Goal: Task Accomplishment & Management: Use online tool/utility

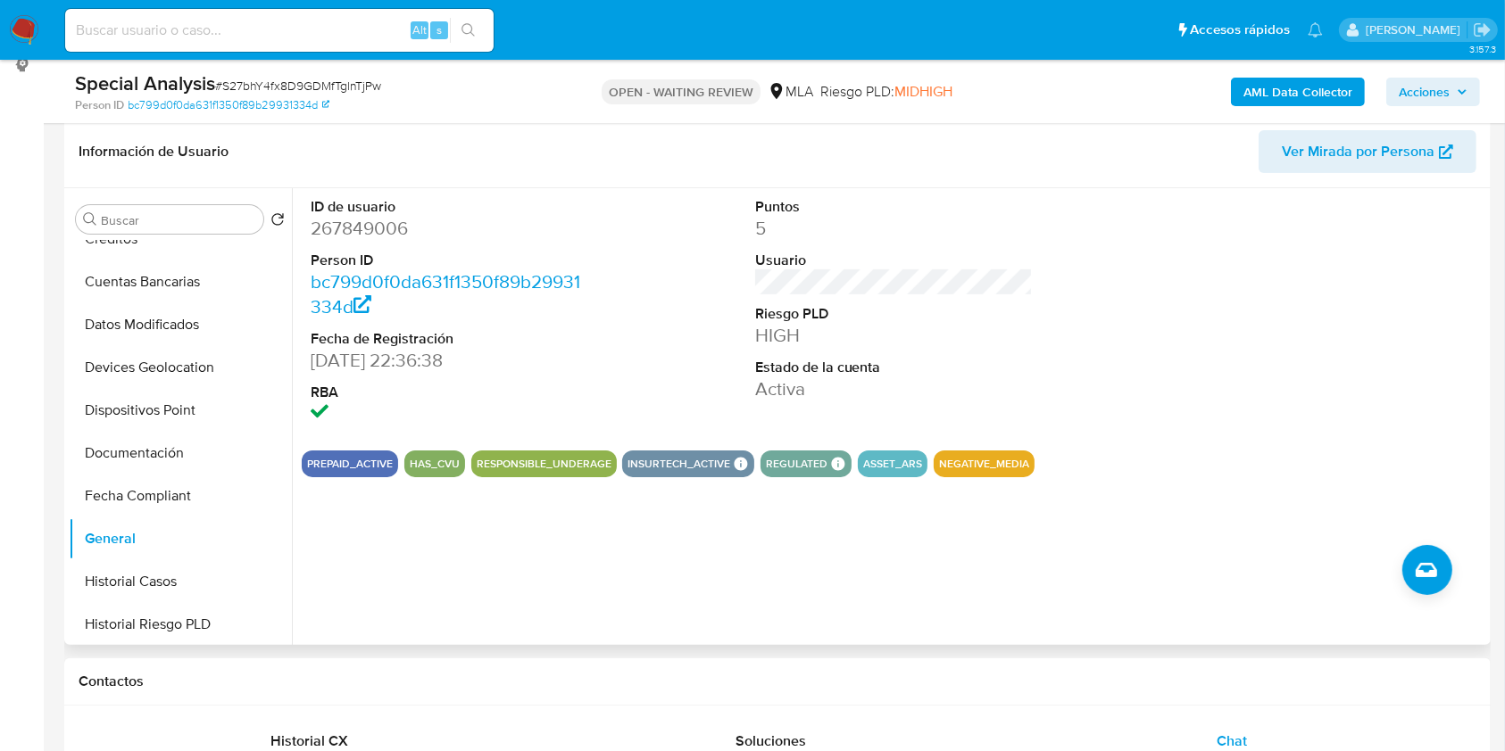
scroll to position [237, 0]
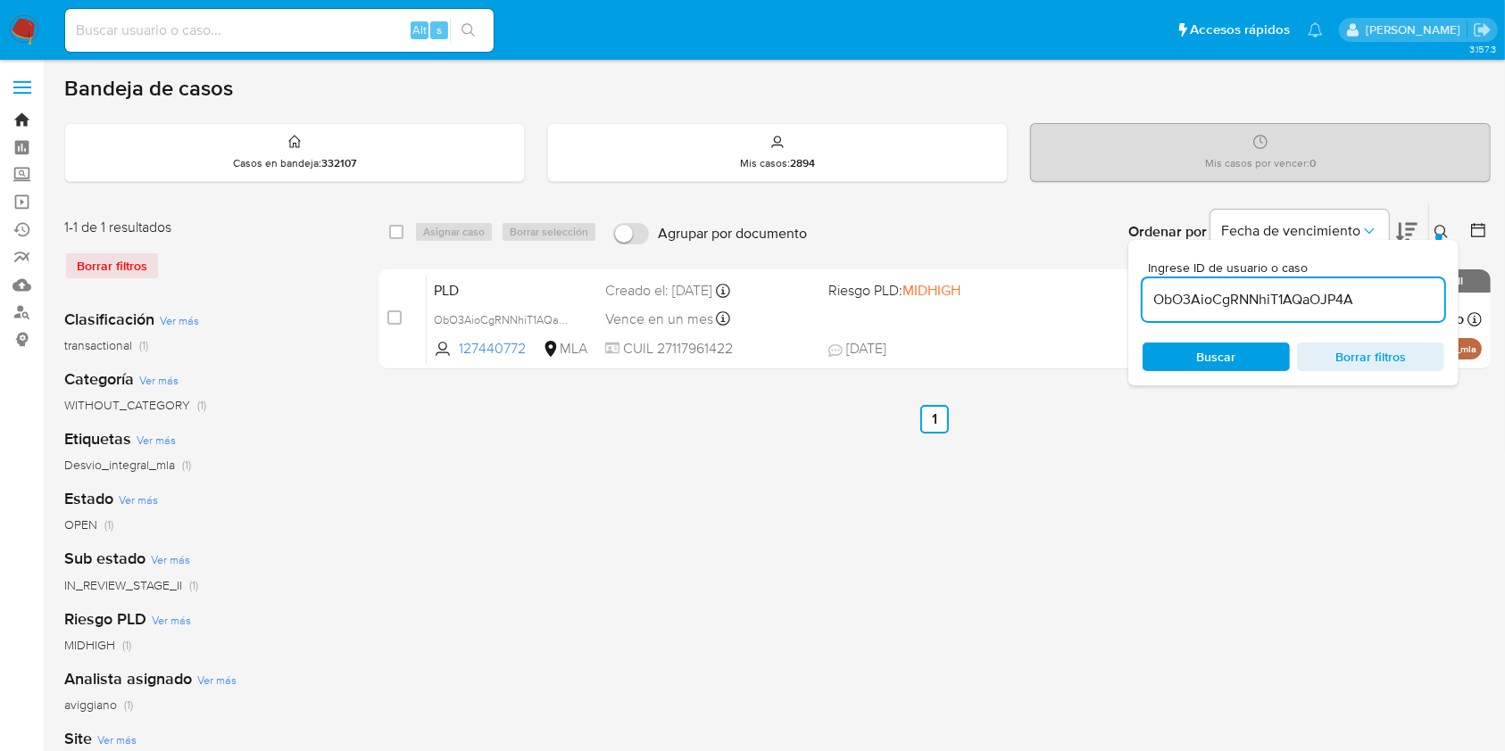
click at [25, 113] on link "Bandeja" at bounding box center [106, 120] width 212 height 28
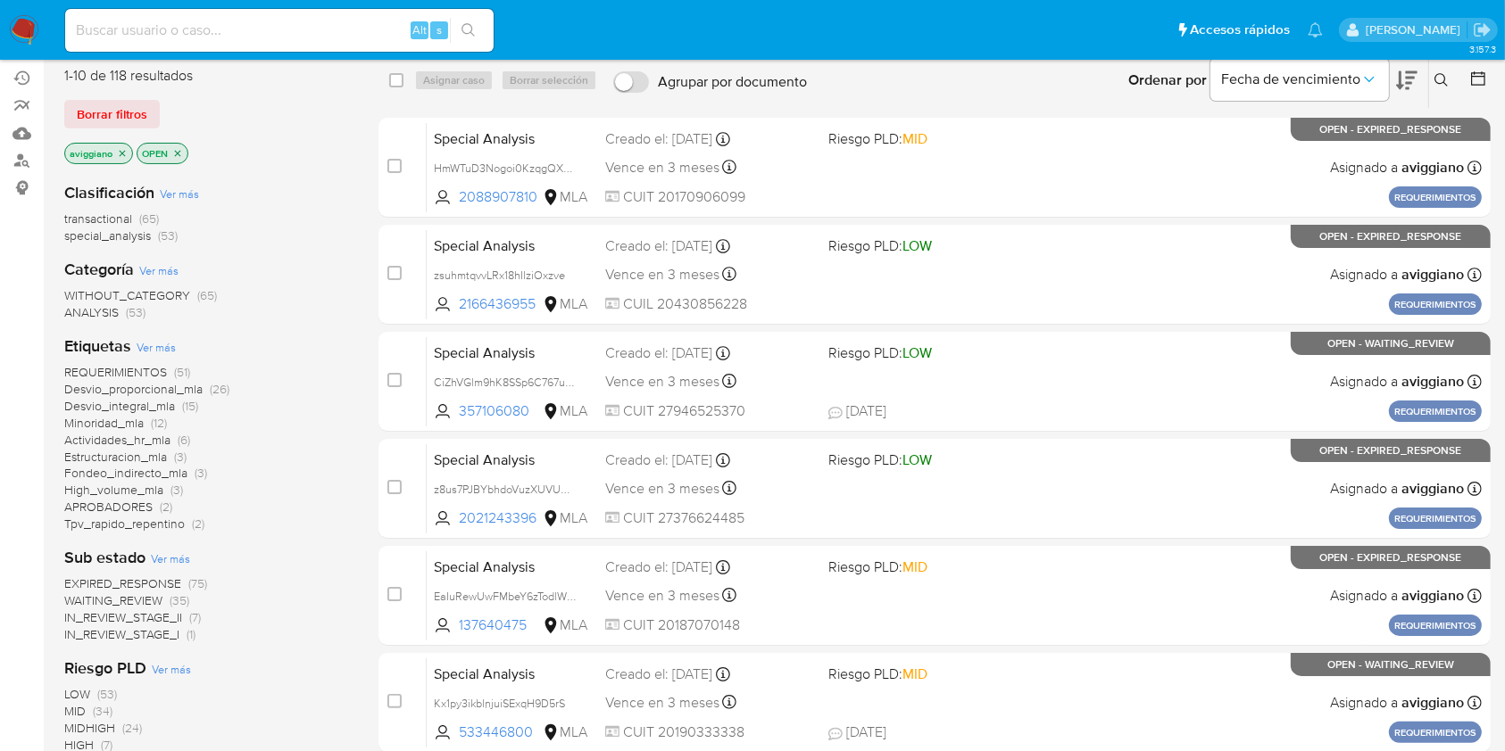
scroll to position [119, 0]
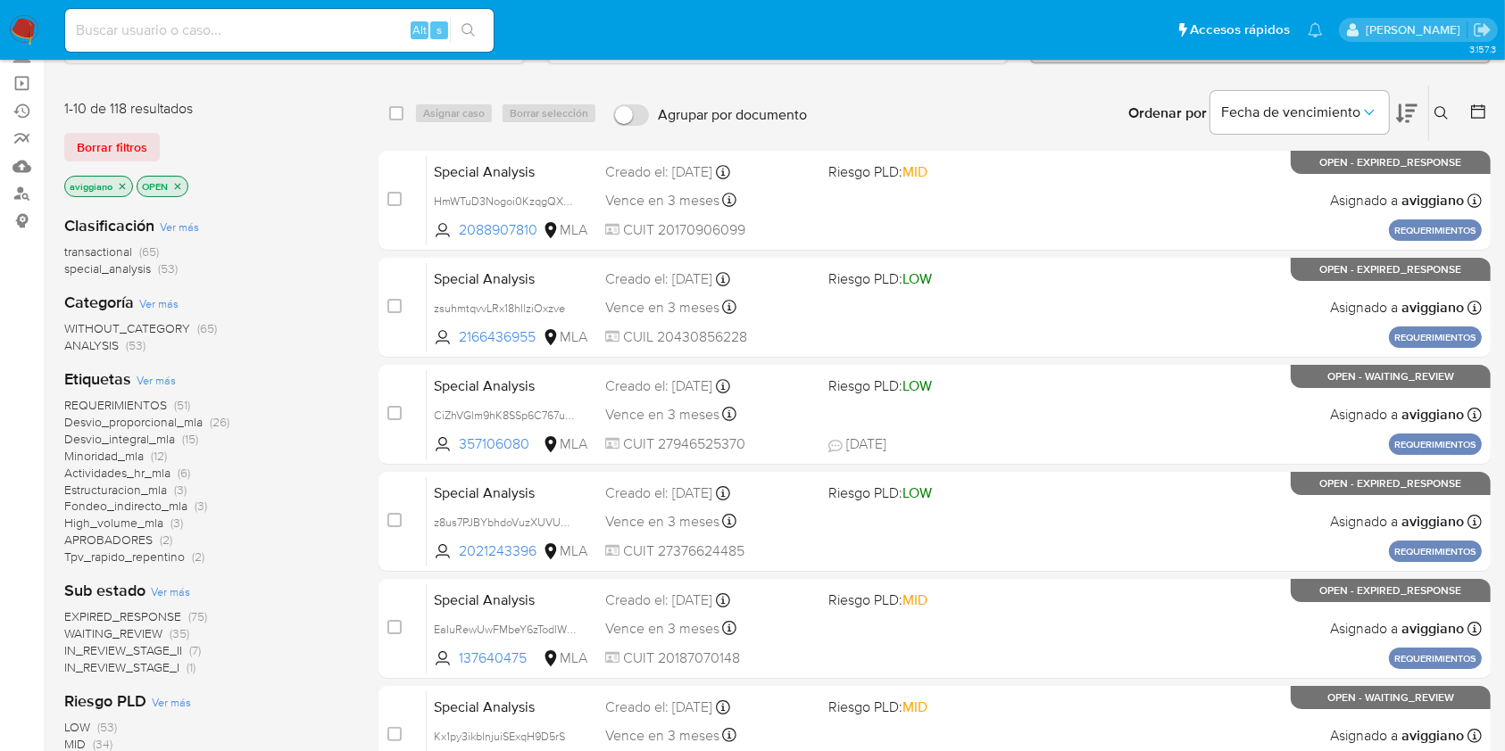
click at [124, 183] on icon "close-filter" at bounding box center [122, 186] width 11 height 11
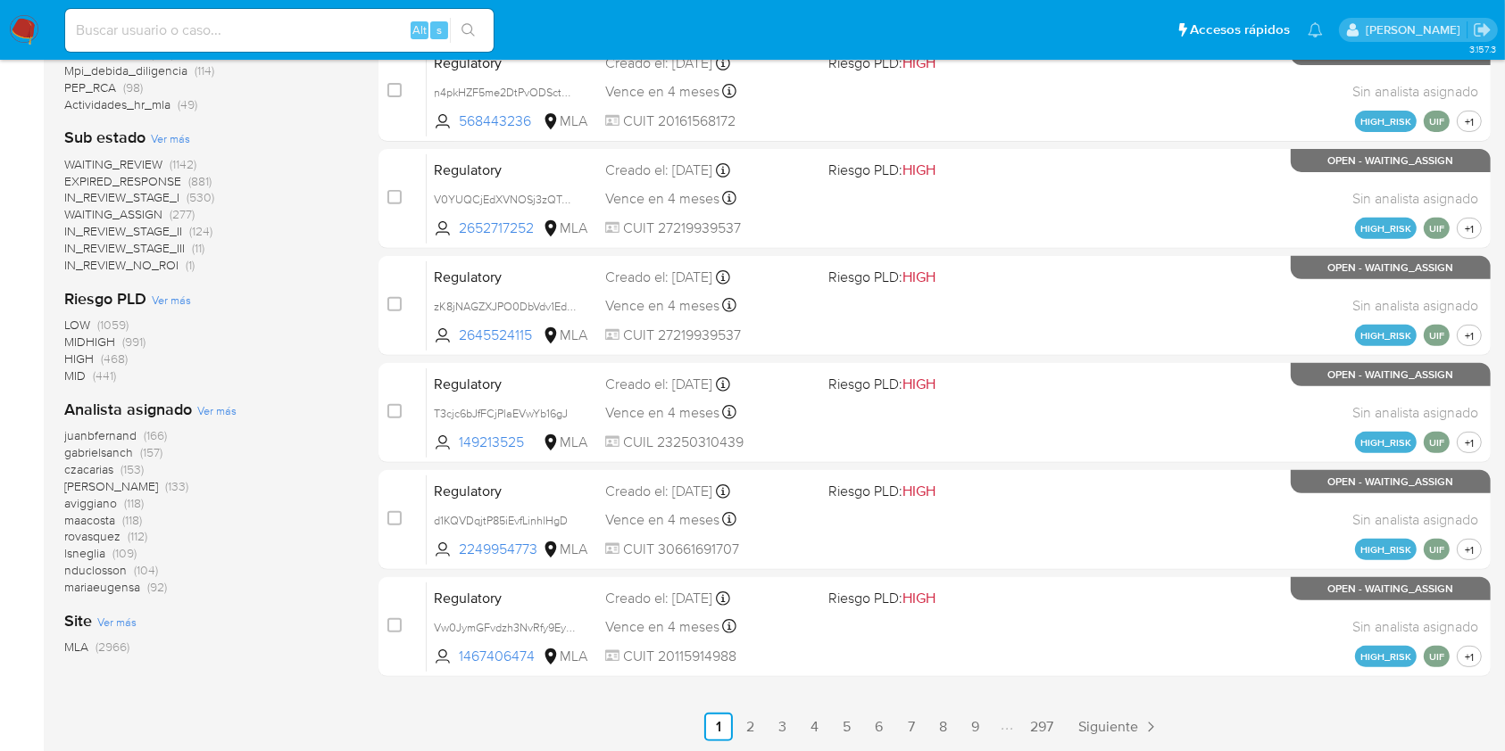
scroll to position [657, 0]
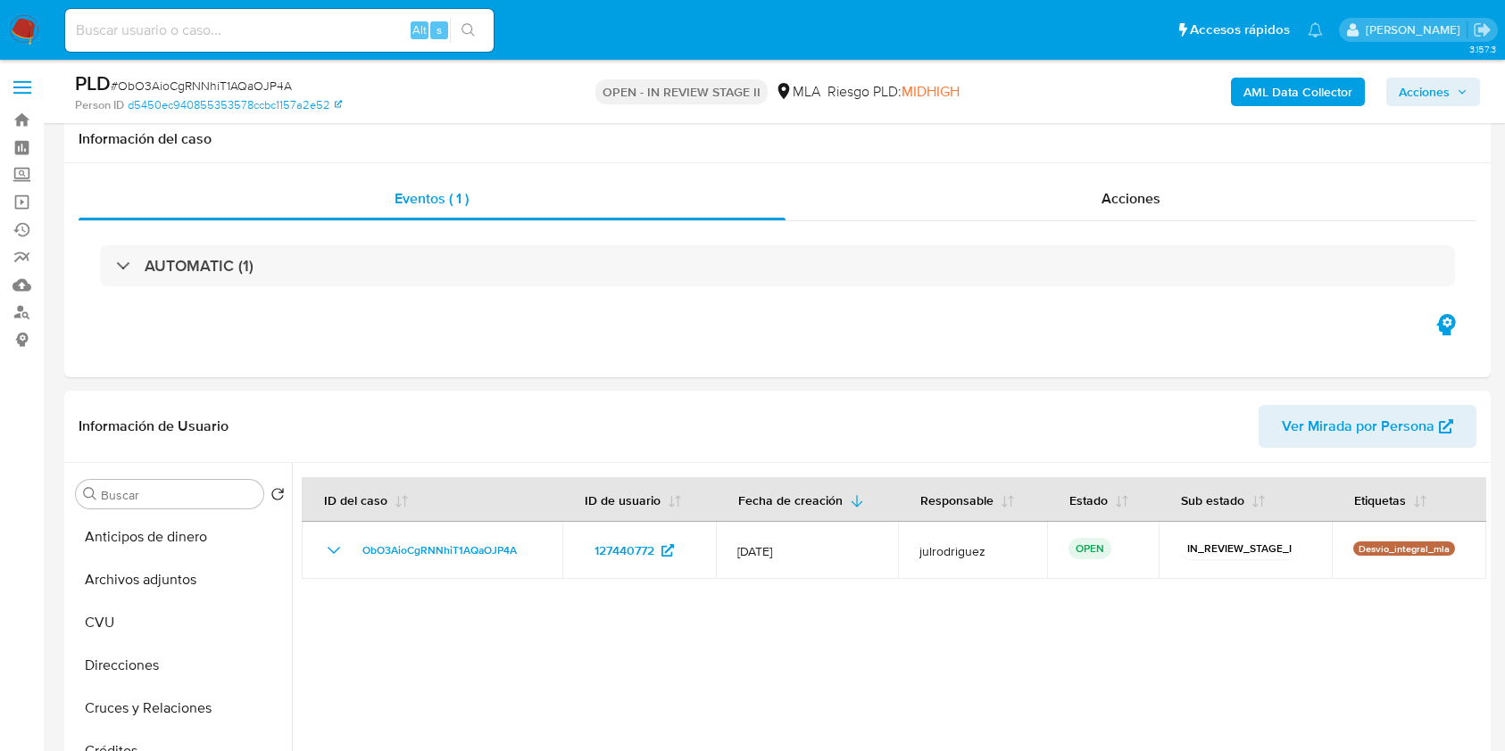
select select "10"
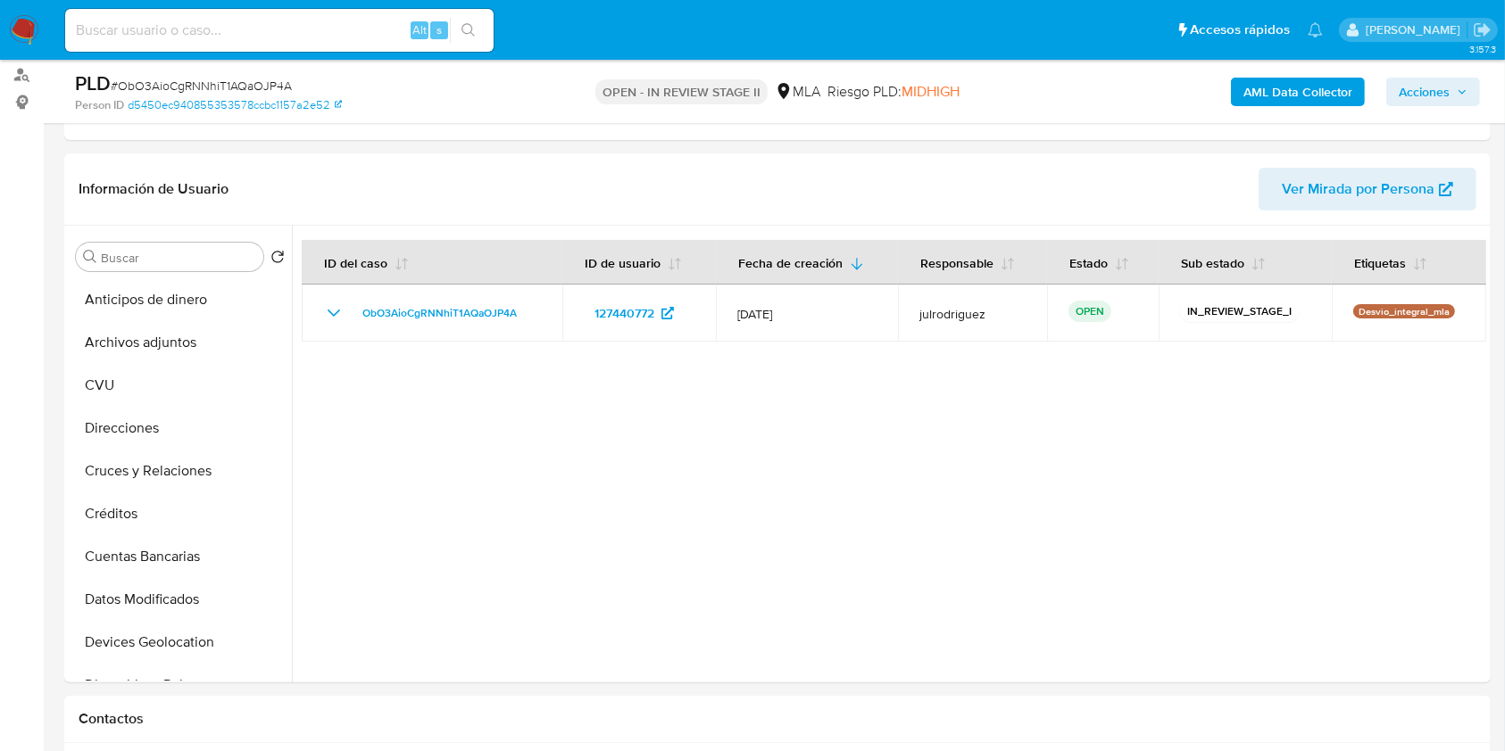
scroll to position [237, 0]
